Goal: Navigation & Orientation: Find specific page/section

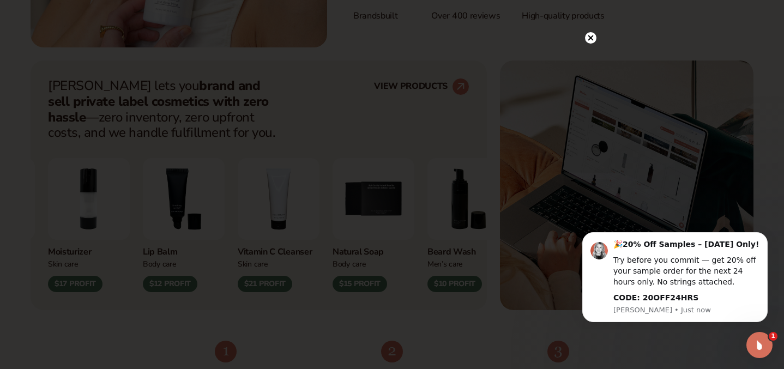
scroll to position [405, 0]
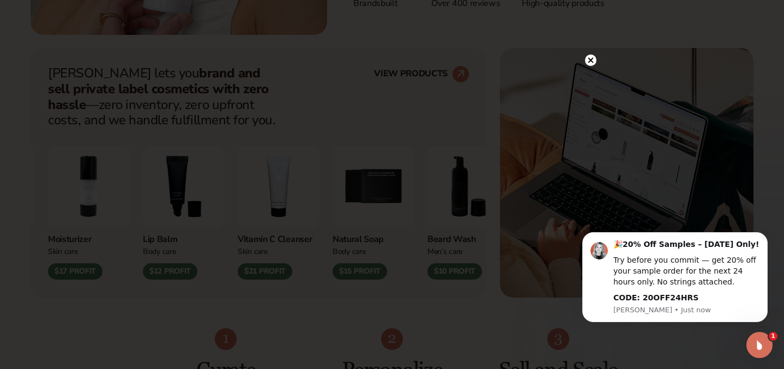
click at [586, 62] on circle at bounding box center [590, 60] width 11 height 11
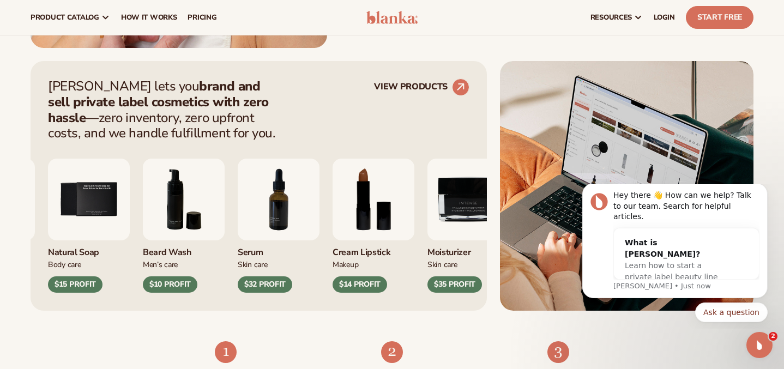
scroll to position [392, 0]
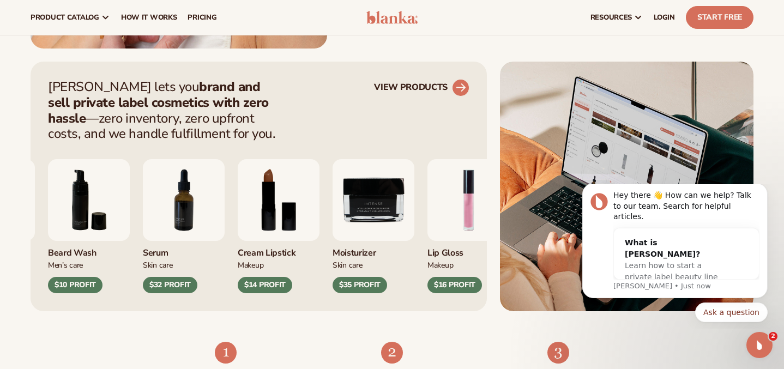
click at [448, 88] on link "VIEW PRODUCTS" at bounding box center [421, 87] width 95 height 17
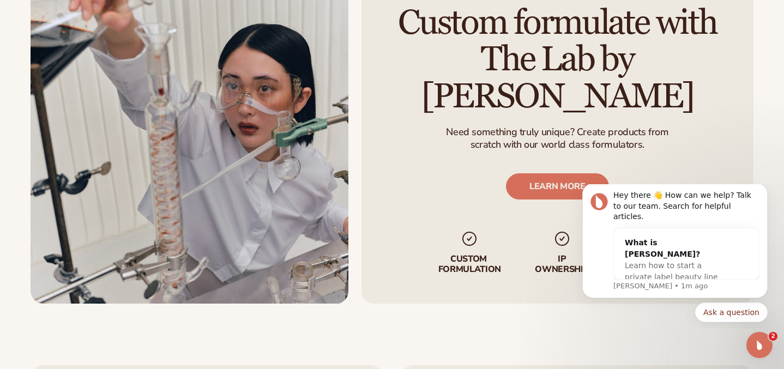
scroll to position [1353, 0]
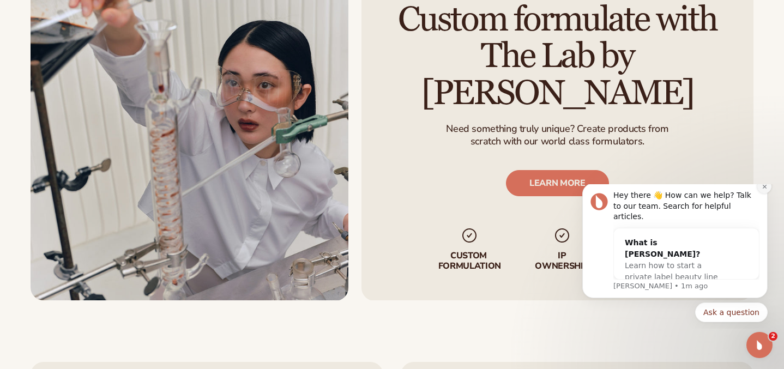
click at [770, 194] on button "Dismiss notification" at bounding box center [765, 186] width 14 height 14
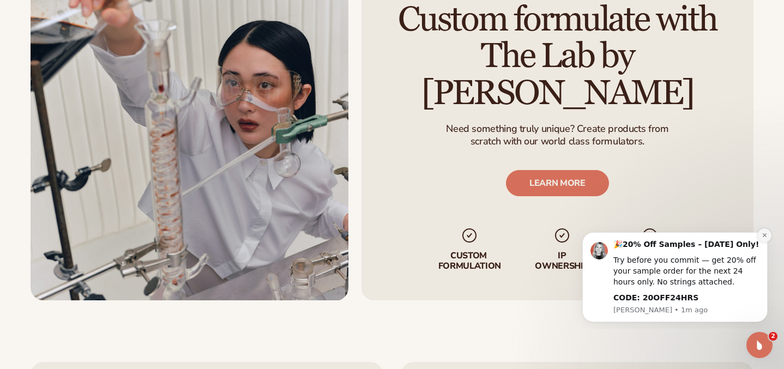
click at [765, 233] on icon "Dismiss notification" at bounding box center [765, 235] width 6 height 6
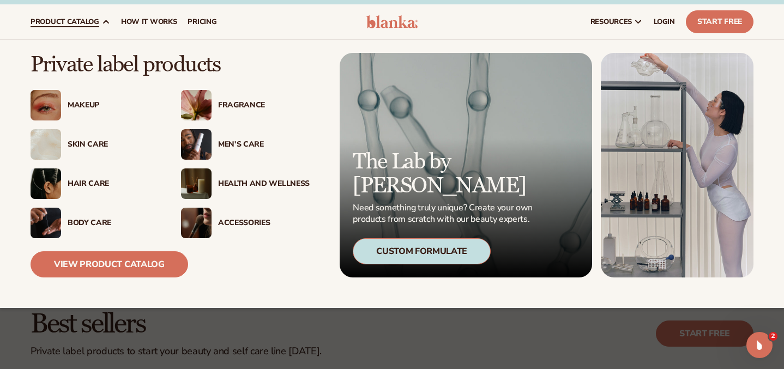
scroll to position [15, 0]
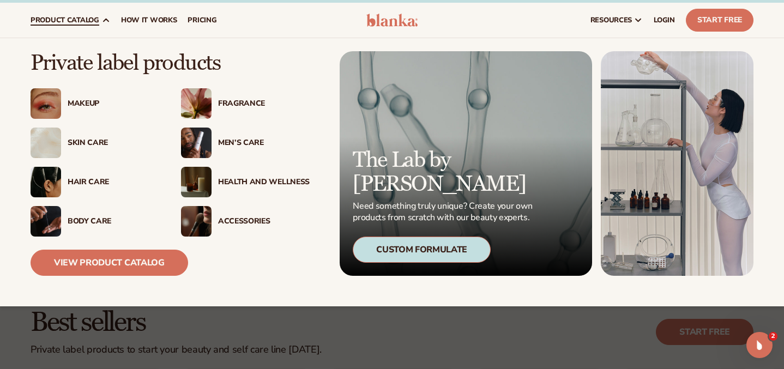
click at [209, 219] on img at bounding box center [196, 221] width 31 height 31
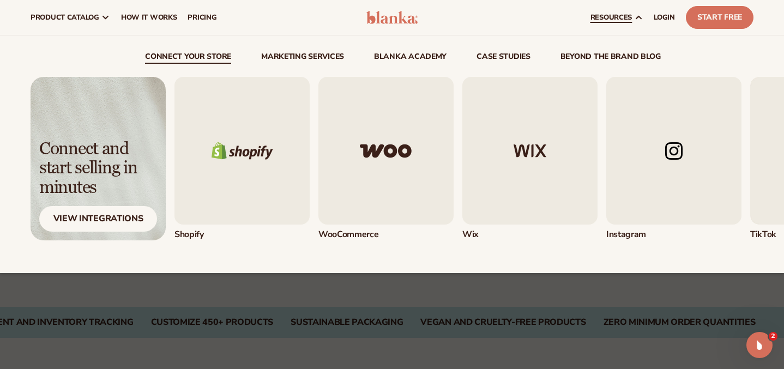
scroll to position [2, 0]
